Goal: Task Accomplishment & Management: Manage account settings

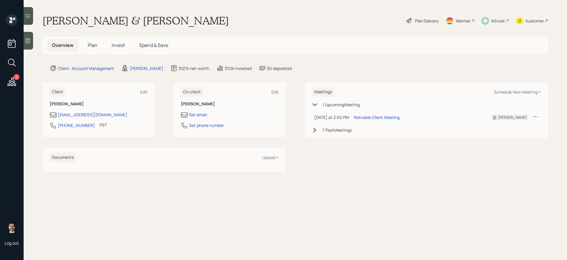
click at [90, 46] on span "Plan" at bounding box center [93, 45] width 10 height 6
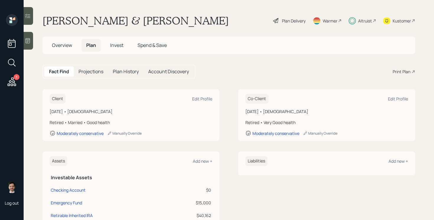
click at [297, 19] on div "Plan Delivery" at bounding box center [294, 21] width 24 height 6
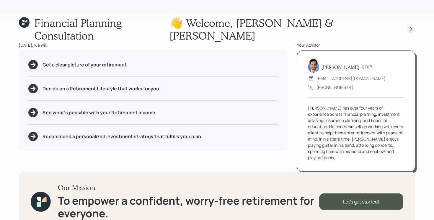
click at [408, 26] on icon at bounding box center [411, 29] width 6 height 6
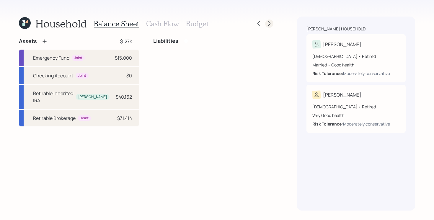
click at [269, 24] on icon at bounding box center [269, 23] width 2 height 5
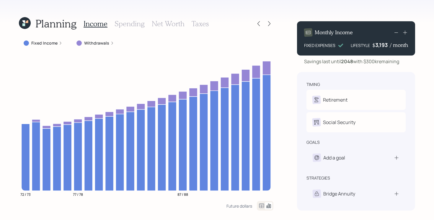
click at [97, 45] on label "Withdrawals" at bounding box center [96, 43] width 25 height 6
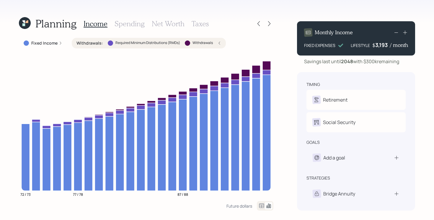
click at [97, 43] on label "Withdrawals :" at bounding box center [90, 43] width 27 height 6
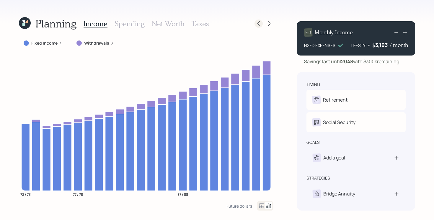
click at [259, 25] on icon at bounding box center [259, 24] width 6 height 6
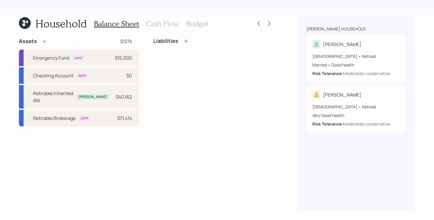
click at [156, 26] on h3 "Cash Flow" at bounding box center [162, 23] width 33 height 9
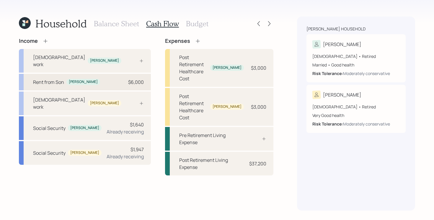
click at [108, 74] on div "Rent from Son [PERSON_NAME] $6,000" at bounding box center [85, 82] width 132 height 17
select select "other"
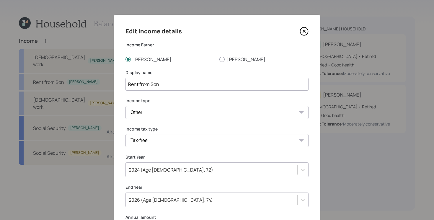
click at [305, 36] on div "Edit income details" at bounding box center [217, 31] width 183 height 9
click at [305, 31] on icon at bounding box center [304, 31] width 2 height 2
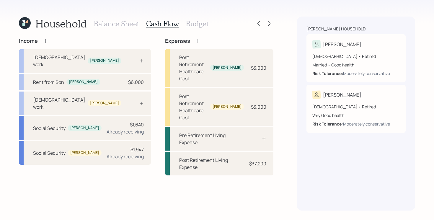
click at [192, 27] on h3 "Budget" at bounding box center [197, 23] width 22 height 9
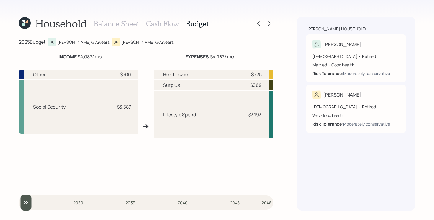
click at [165, 24] on h3 "Cash Flow" at bounding box center [162, 23] width 33 height 9
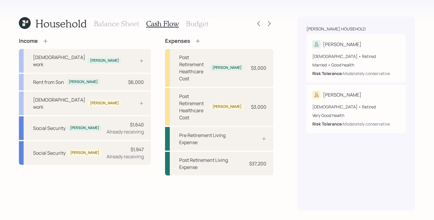
click at [119, 23] on h3 "Balance Sheet" at bounding box center [116, 23] width 45 height 9
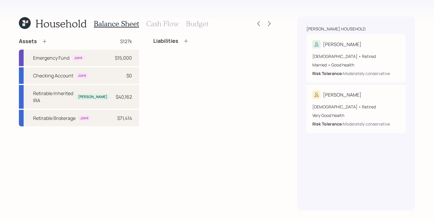
click at [164, 24] on h3 "Cash Flow" at bounding box center [162, 23] width 33 height 9
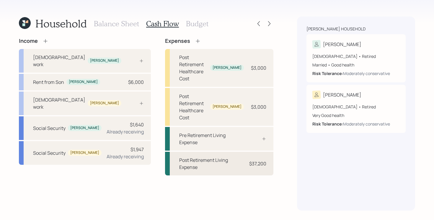
click at [219, 157] on div "Post Retirement Living Expense" at bounding box center [211, 164] width 65 height 14
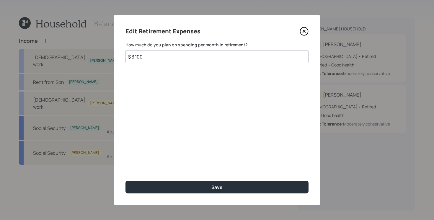
click at [303, 31] on icon at bounding box center [304, 31] width 9 height 9
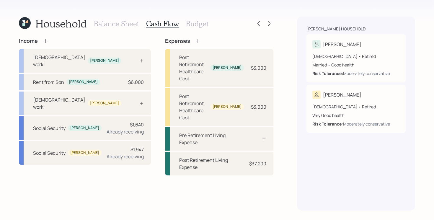
click at [87, 165] on div "Income [DEMOGRAPHIC_DATA] work [PERSON_NAME] from Son [PERSON_NAME] $6,000 [DEM…" at bounding box center [146, 124] width 255 height 173
click at [132, 22] on h3 "Balance Sheet" at bounding box center [116, 23] width 45 height 9
